Goal: Information Seeking & Learning: Learn about a topic

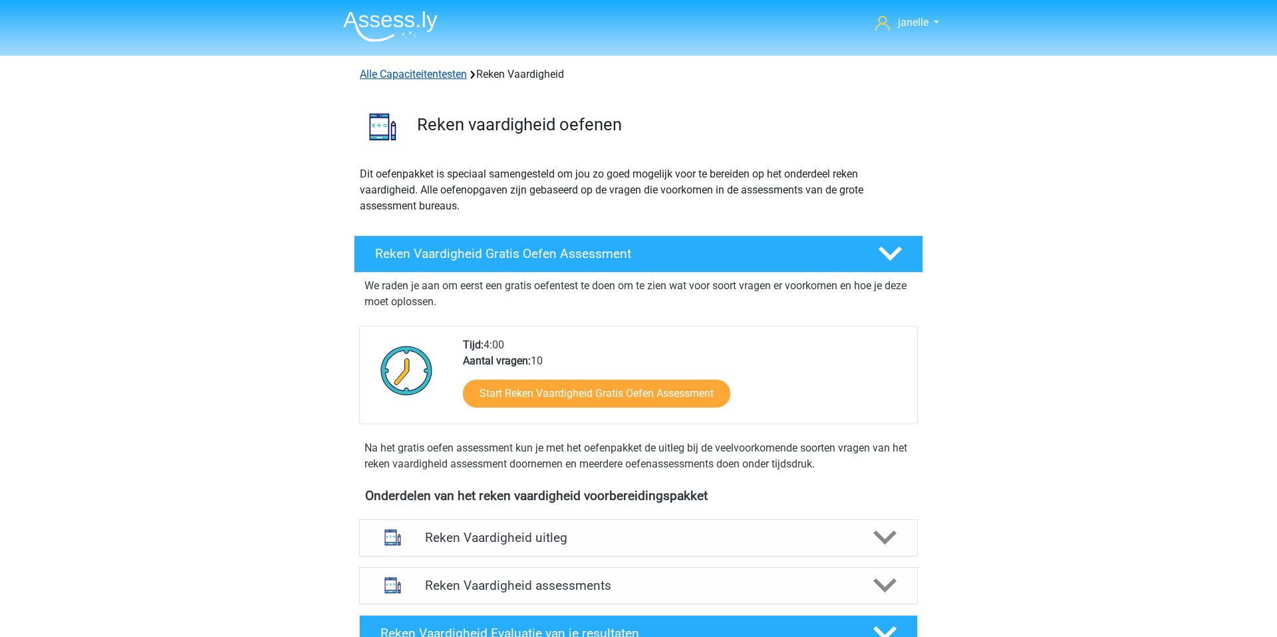
click at [435, 68] on link "Alle Capaciteitentesten" at bounding box center [413, 74] width 107 height 13
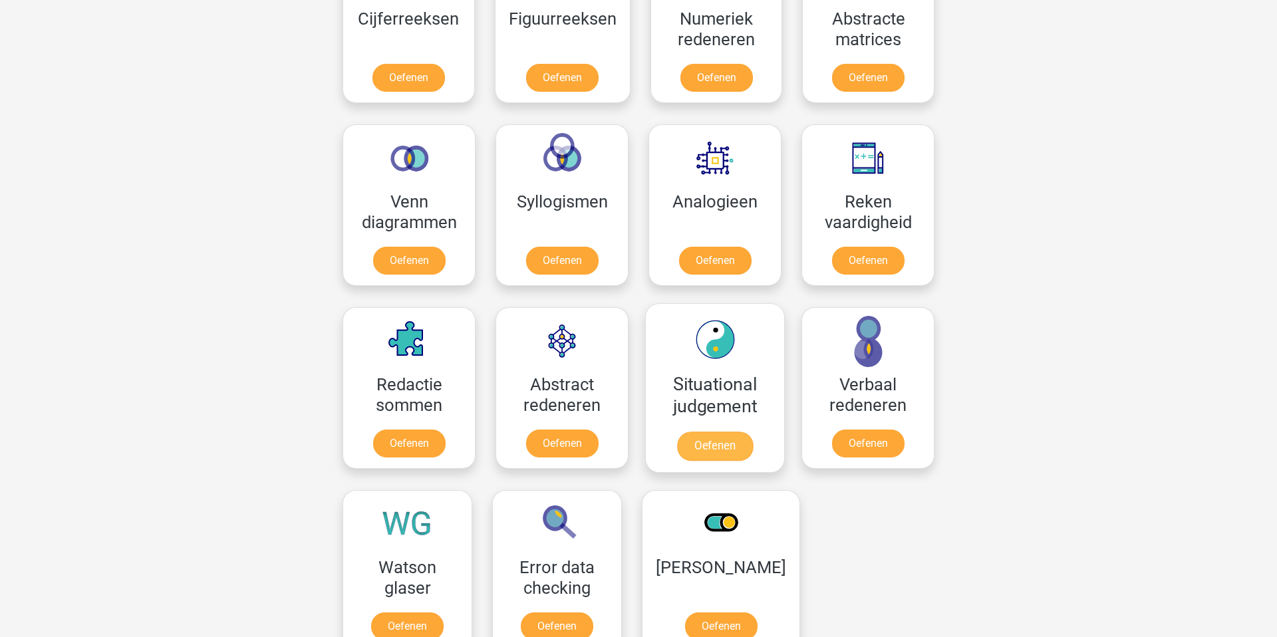
scroll to position [686, 0]
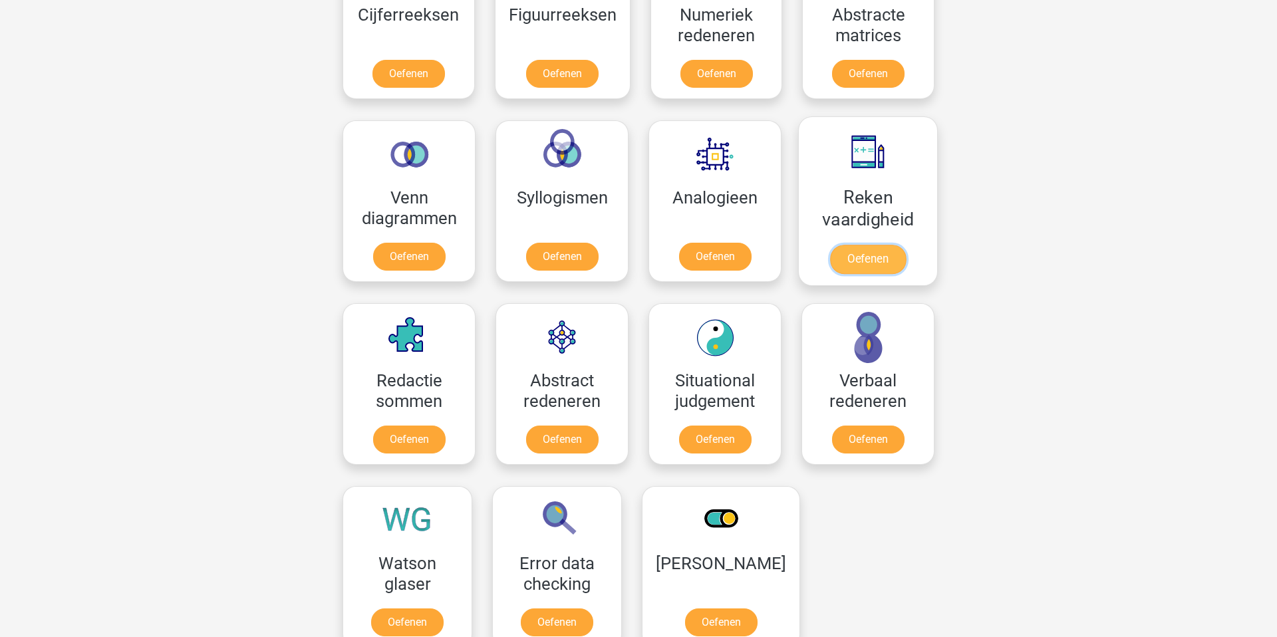
click at [882, 245] on link "Oefenen" at bounding box center [868, 259] width 76 height 29
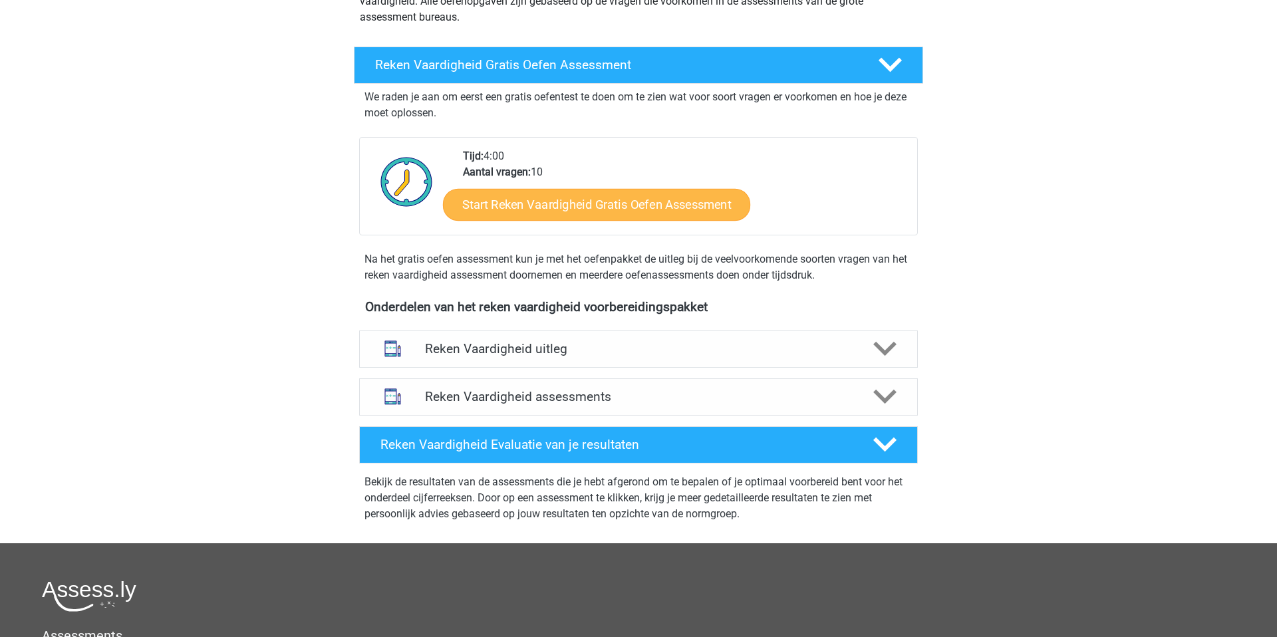
scroll to position [239, 0]
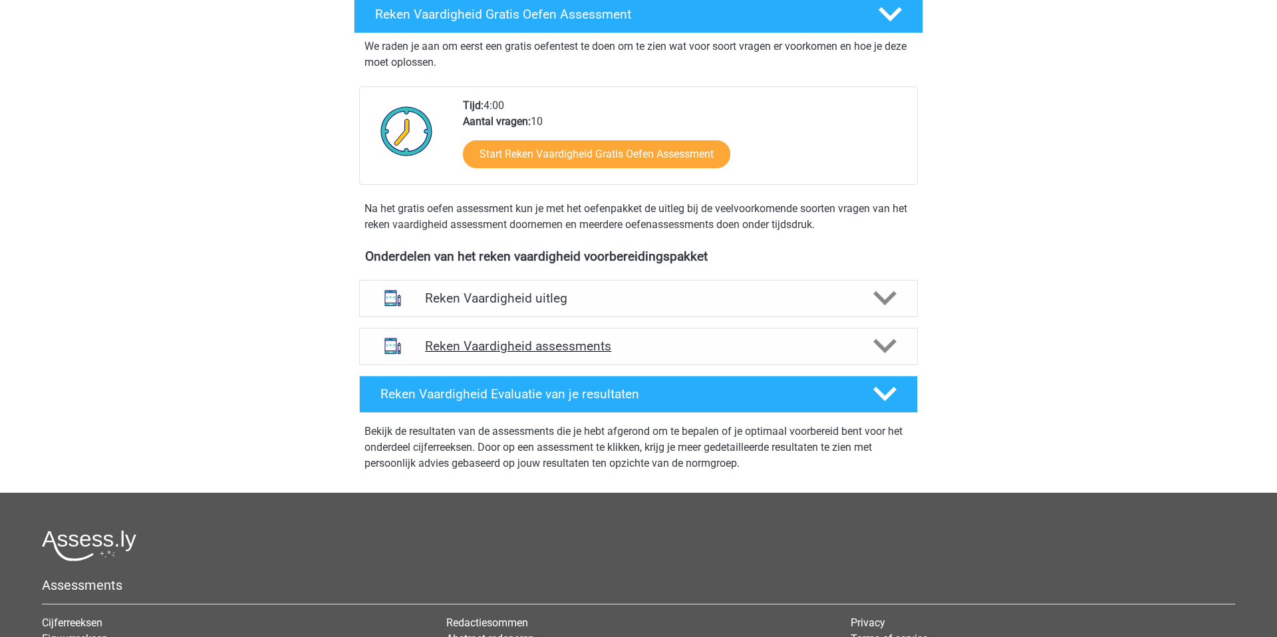
click at [649, 348] on h4 "Reken Vaardigheid assessments" at bounding box center [638, 345] width 427 height 15
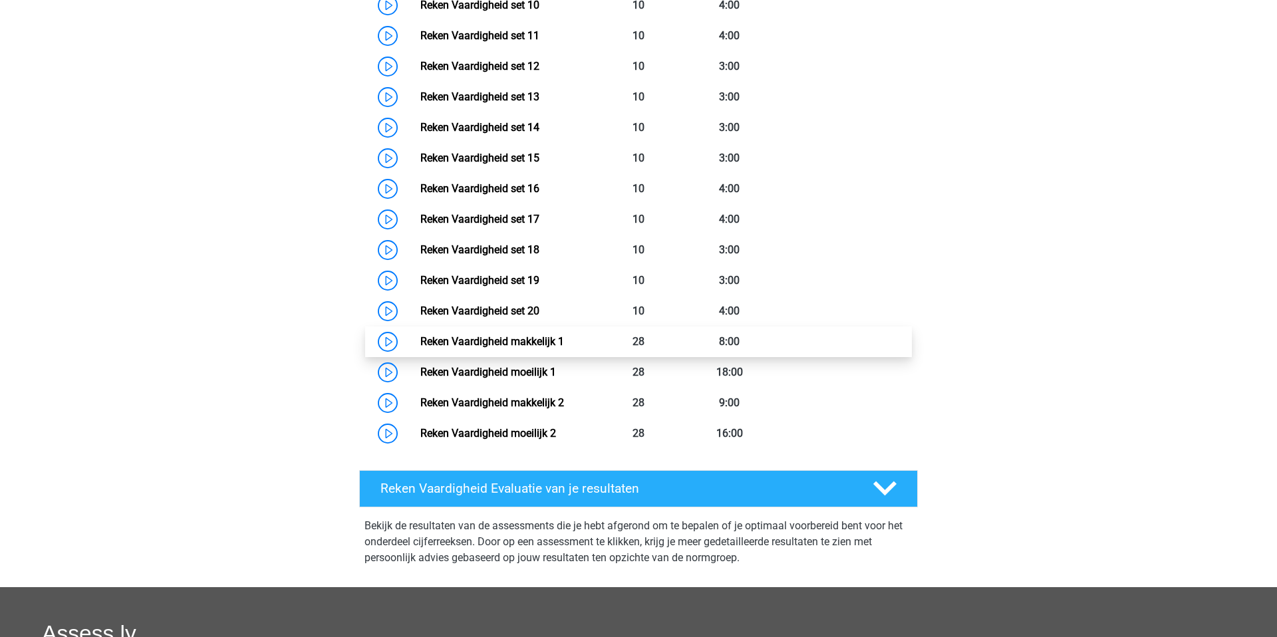
scroll to position [968, 0]
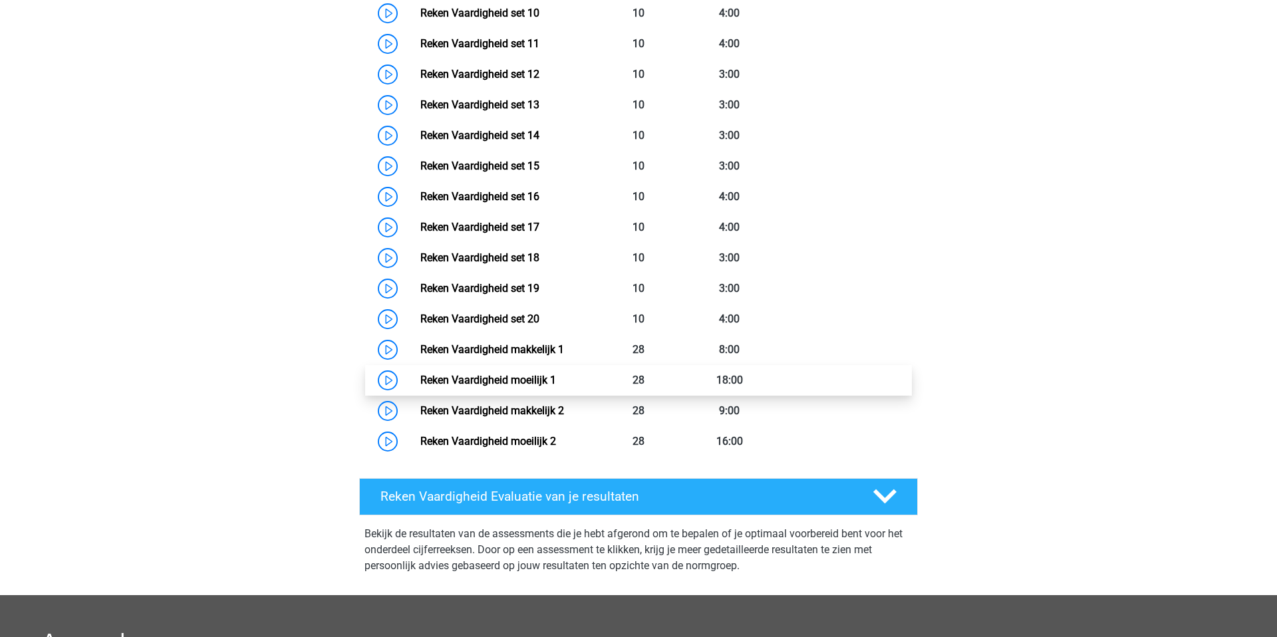
click at [420, 375] on link "Reken Vaardigheid moeilijk 1" at bounding box center [488, 380] width 136 height 13
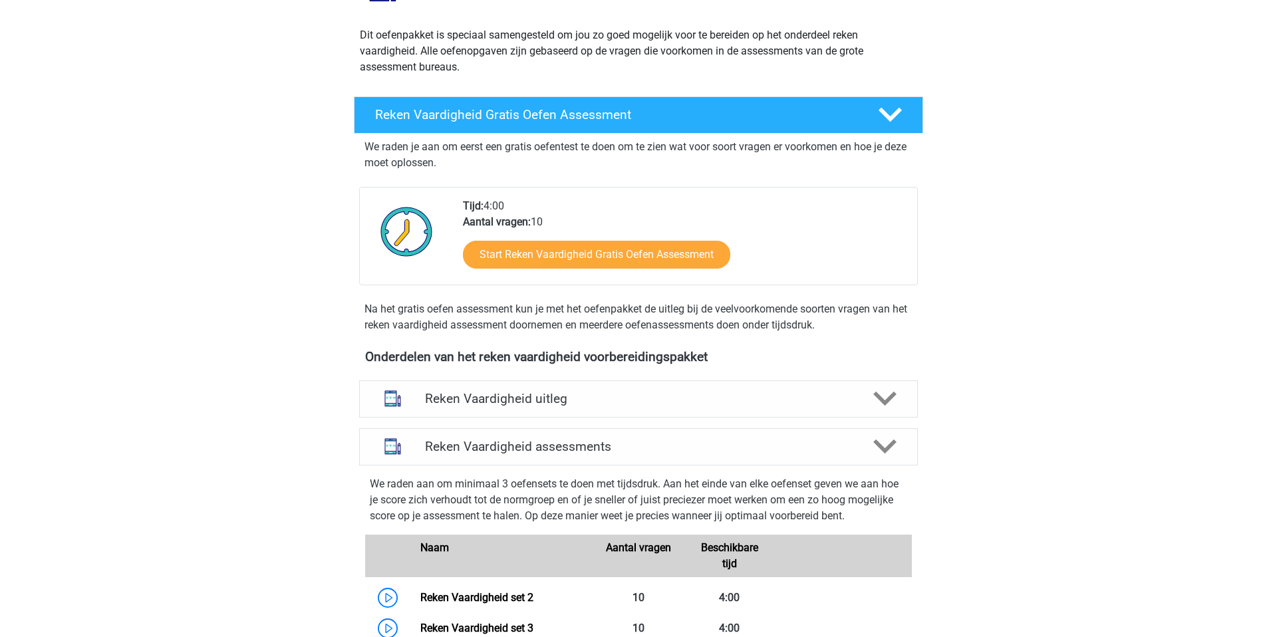
scroll to position [0, 0]
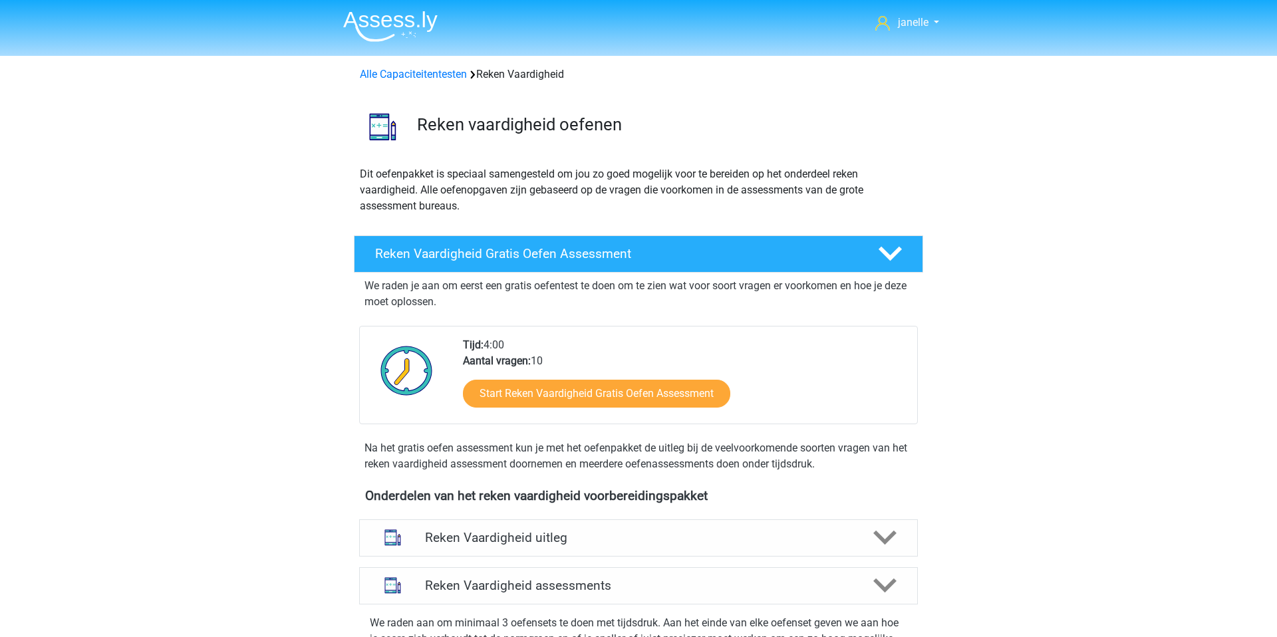
click at [501, 177] on p "Dit oefenpakket is speciaal samengesteld om jou zo goed mogelijk voor te bereid…" at bounding box center [638, 190] width 557 height 48
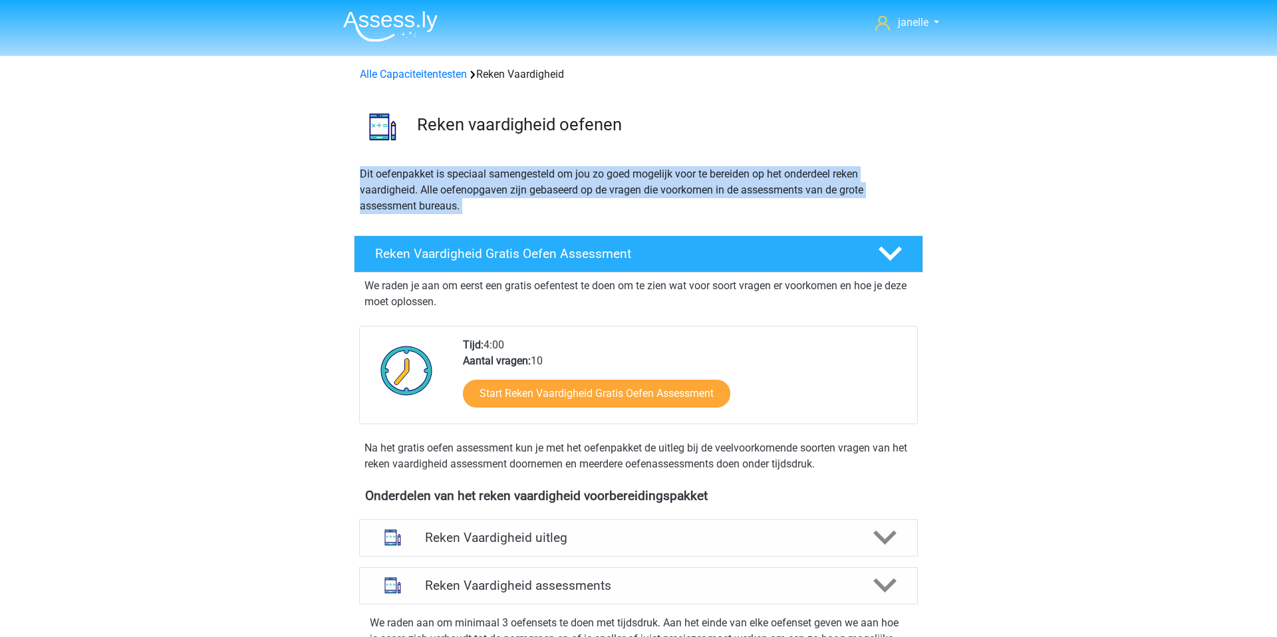
click at [501, 177] on p "Dit oefenpakket is speciaal samengesteld om jou zo goed mogelijk voor te bereid…" at bounding box center [638, 190] width 557 height 48
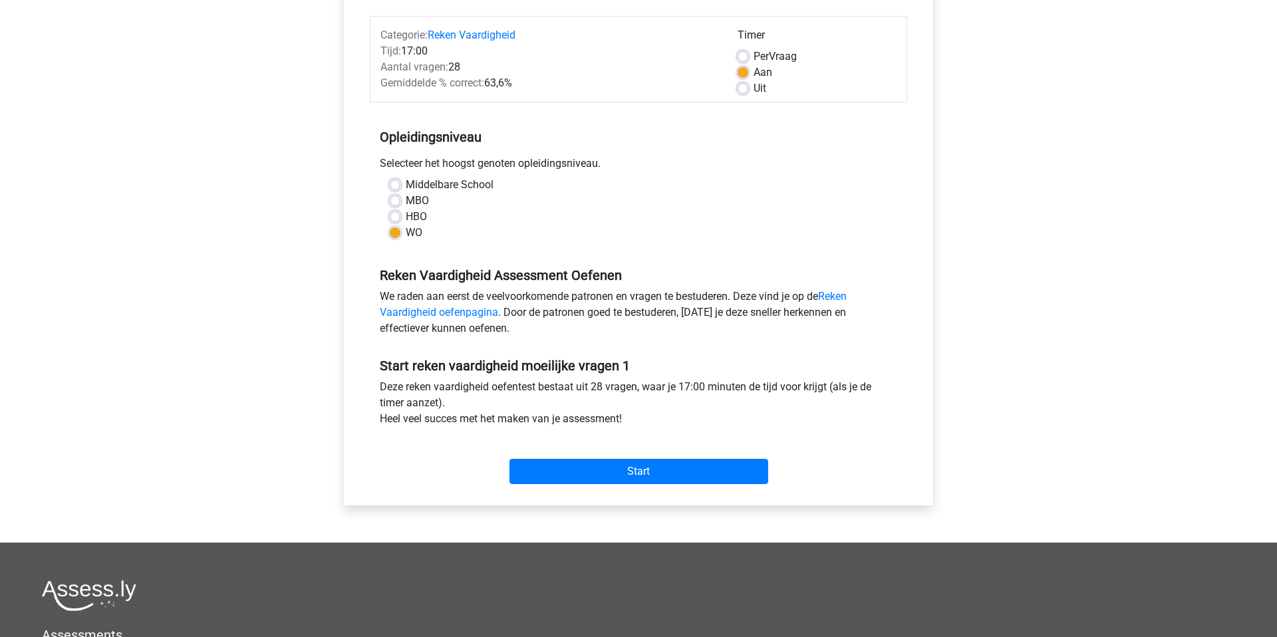
scroll to position [190, 0]
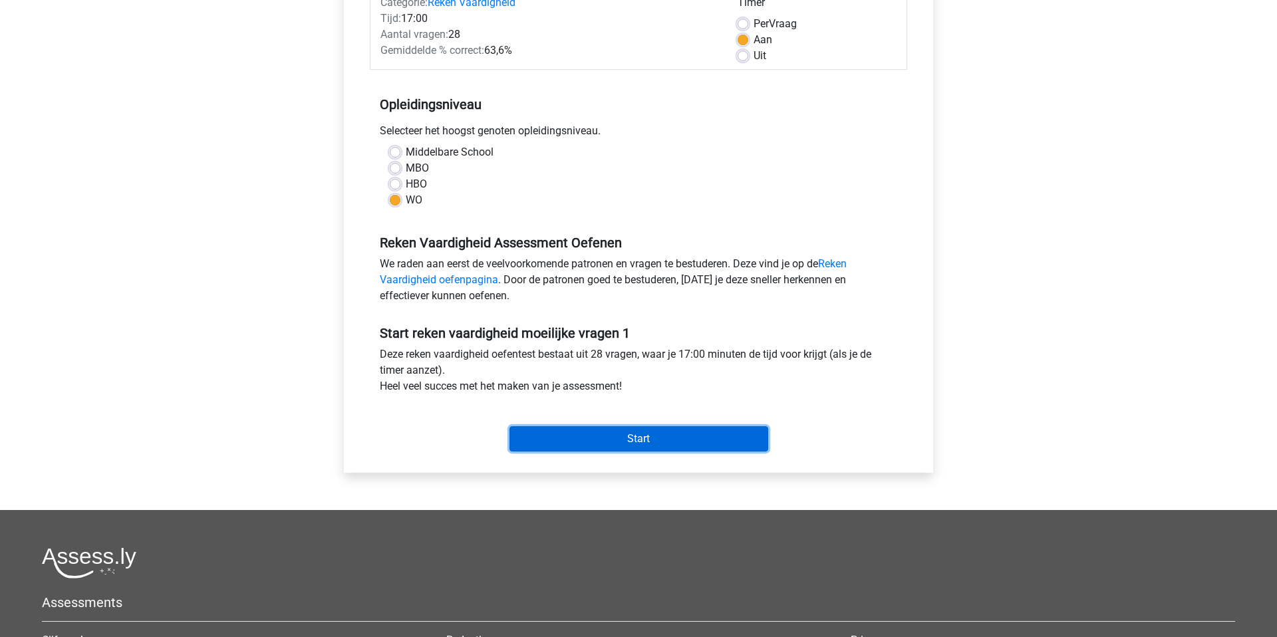
click at [577, 438] on input "Start" at bounding box center [638, 438] width 259 height 25
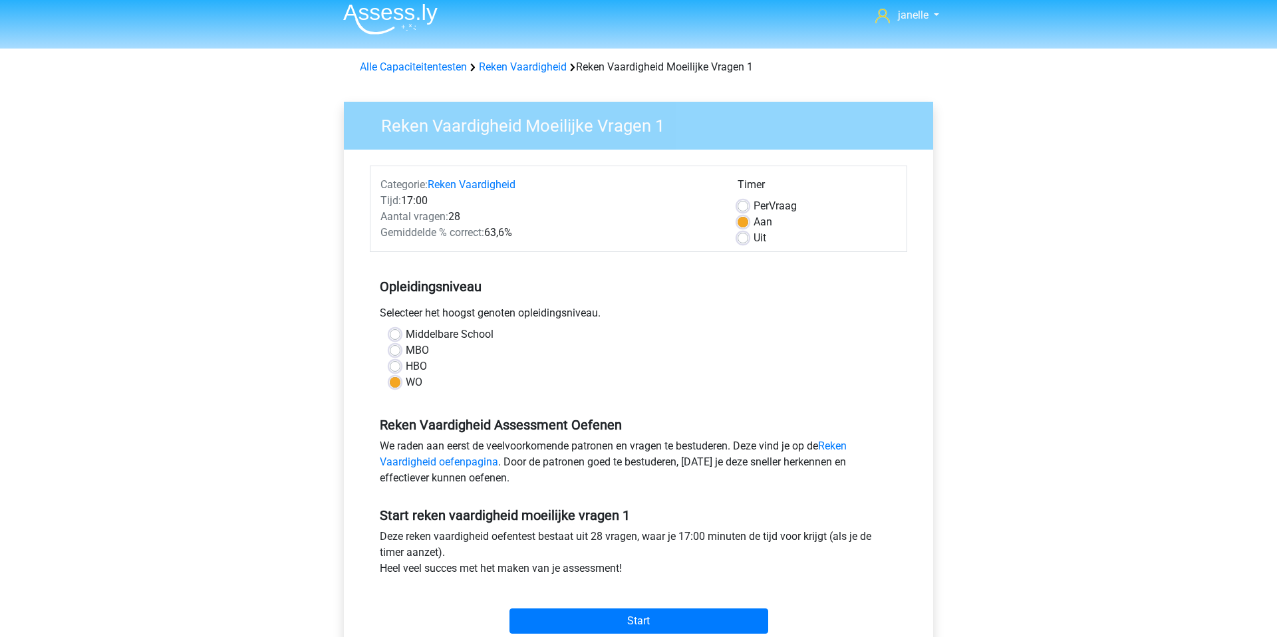
scroll to position [0, 0]
